Goal: Information Seeking & Learning: Understand process/instructions

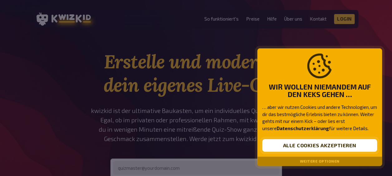
click at [309, 142] on button "Alle Cookies akzeptieren" at bounding box center [319, 145] width 115 height 12
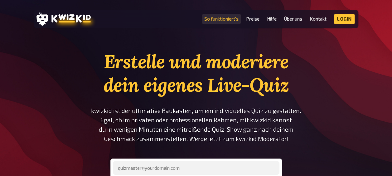
click at [227, 19] on link "So funktioniert's" at bounding box center [221, 18] width 34 height 5
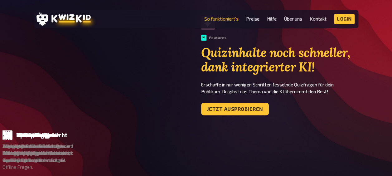
scroll to position [374, 0]
